Goal: Information Seeking & Learning: Learn about a topic

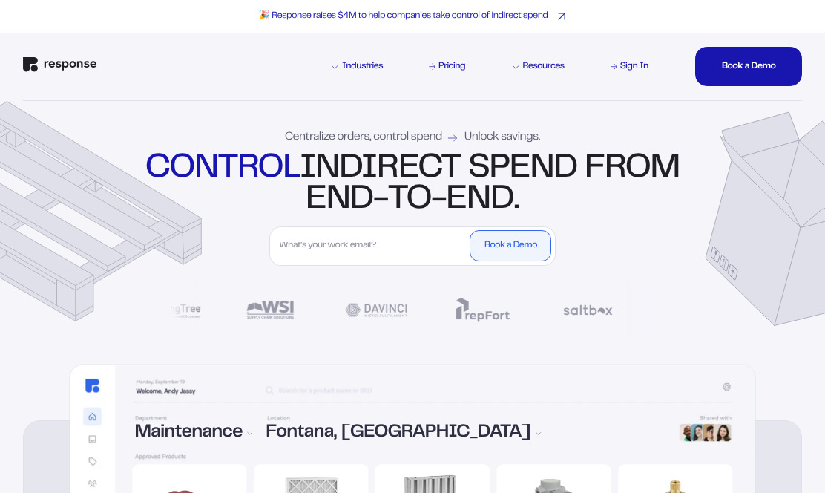
click at [373, 20] on p "🎉 Response raises $4M to help companies take control of indirect spend" at bounding box center [403, 16] width 289 height 12
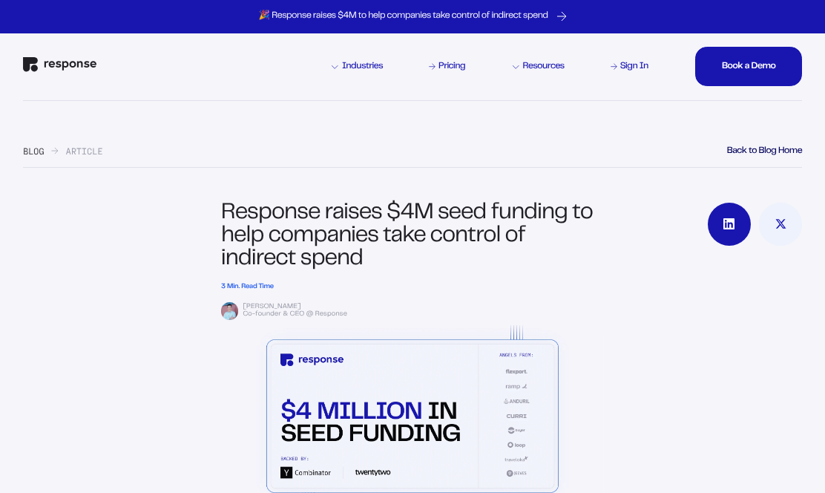
click at [734, 226] on icon at bounding box center [729, 223] width 11 height 11
